Goal: Find specific page/section: Find specific page/section

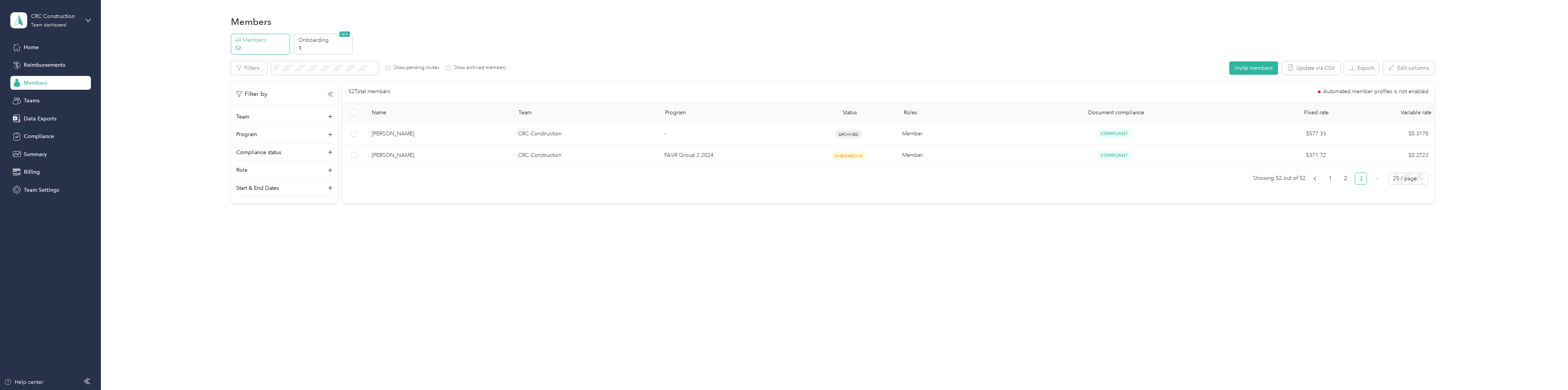
drag, startPoint x: 35, startPoint y: 82, endPoint x: 39, endPoint y: 83, distance: 4.1
click at [35, 82] on span "Members" at bounding box center [35, 83] width 23 height 8
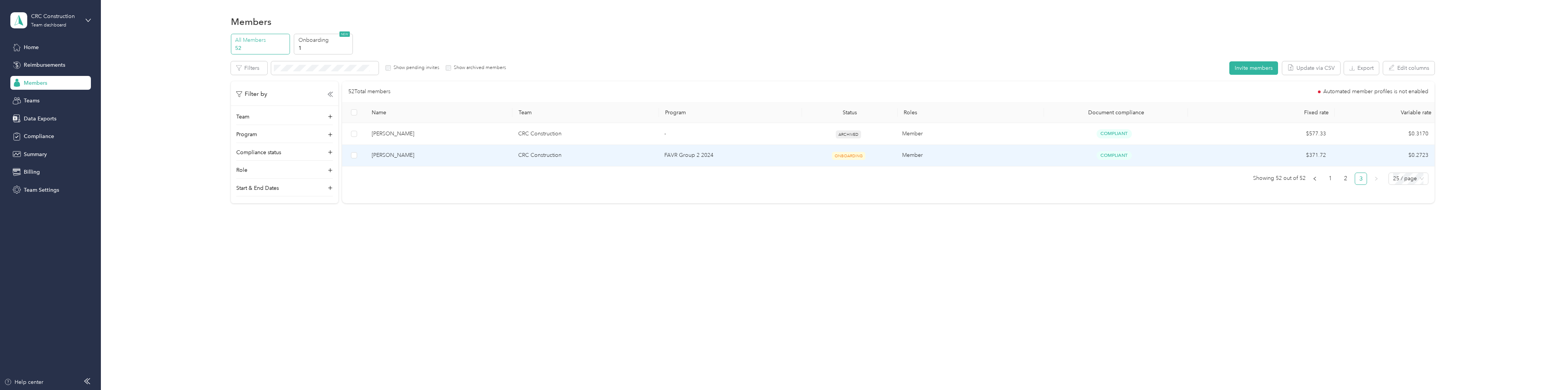
click at [396, 154] on span "[PERSON_NAME]" at bounding box center [439, 155] width 135 height 9
